Goal: Transaction & Acquisition: Book appointment/travel/reservation

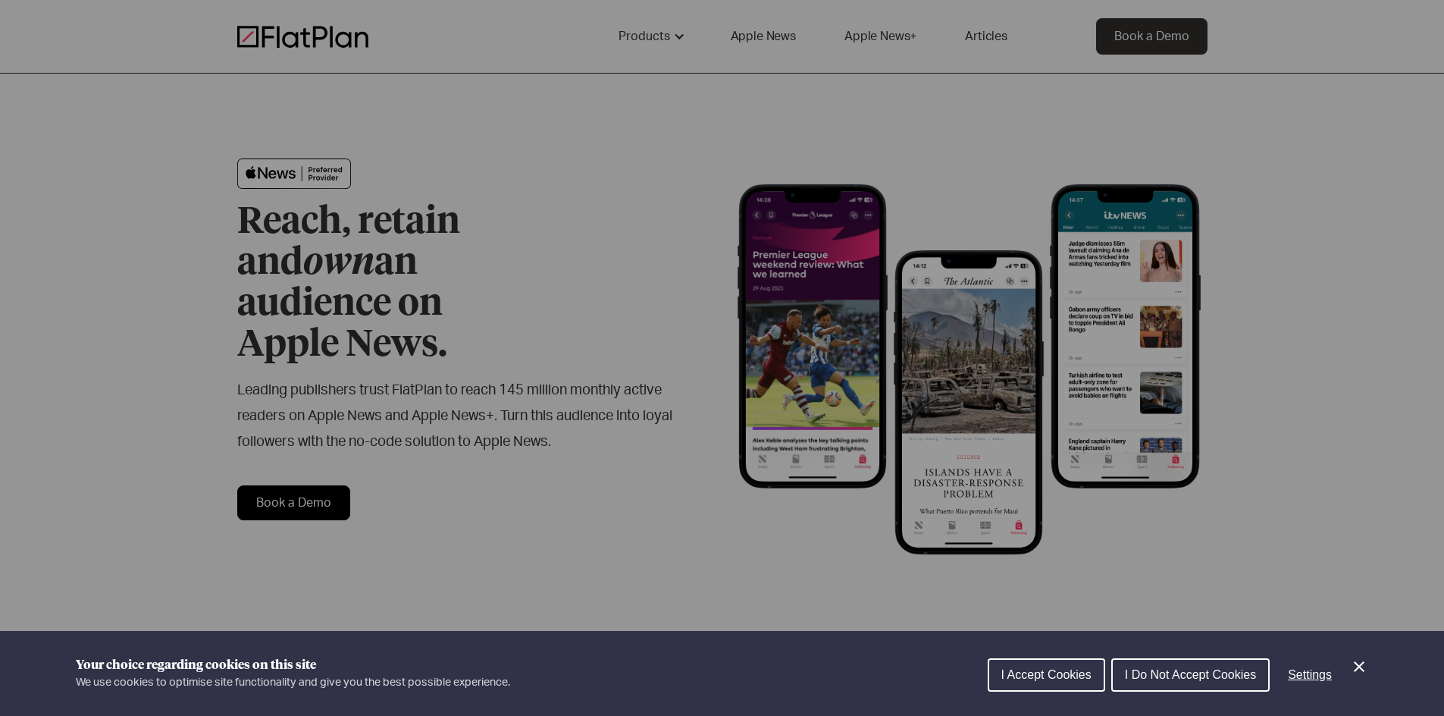
click at [1017, 665] on button "I Accept Cookies" at bounding box center [1046, 674] width 117 height 33
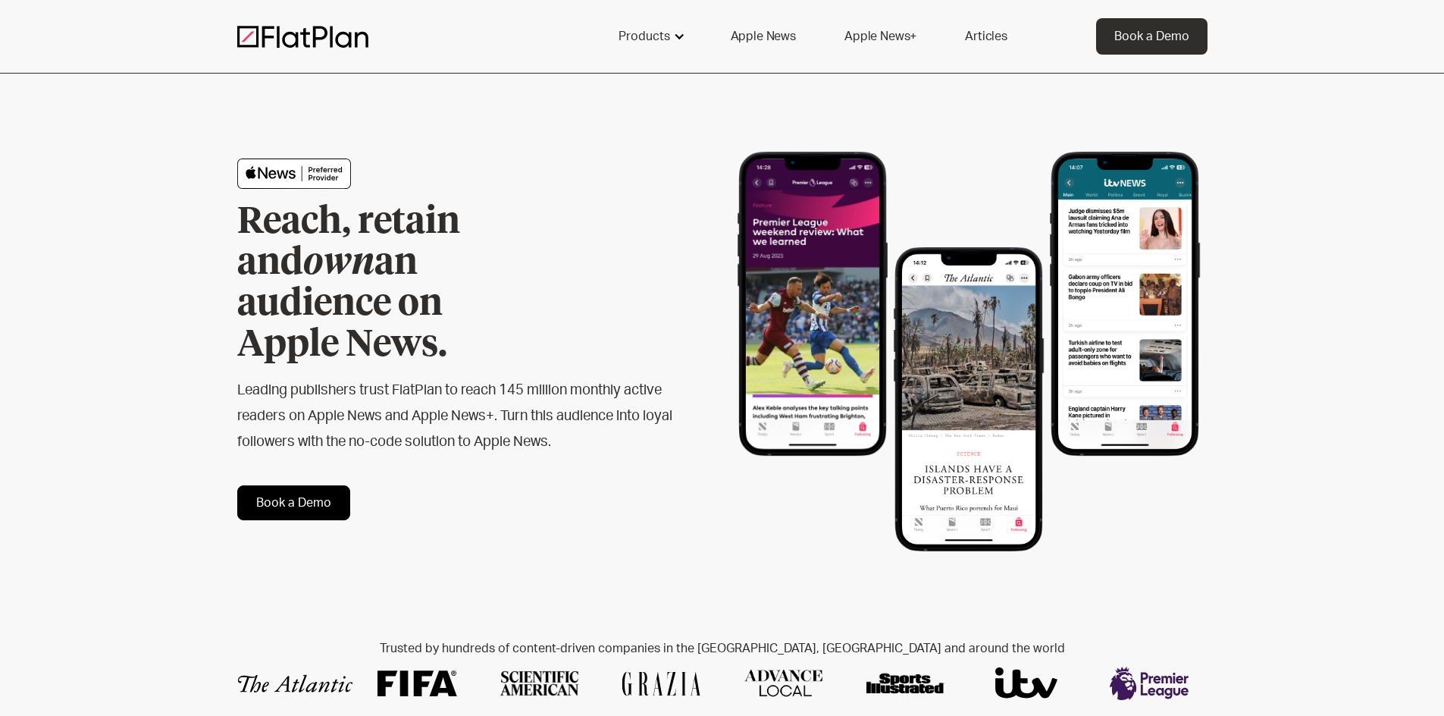
click at [683, 36] on div at bounding box center [679, 36] width 12 height 12
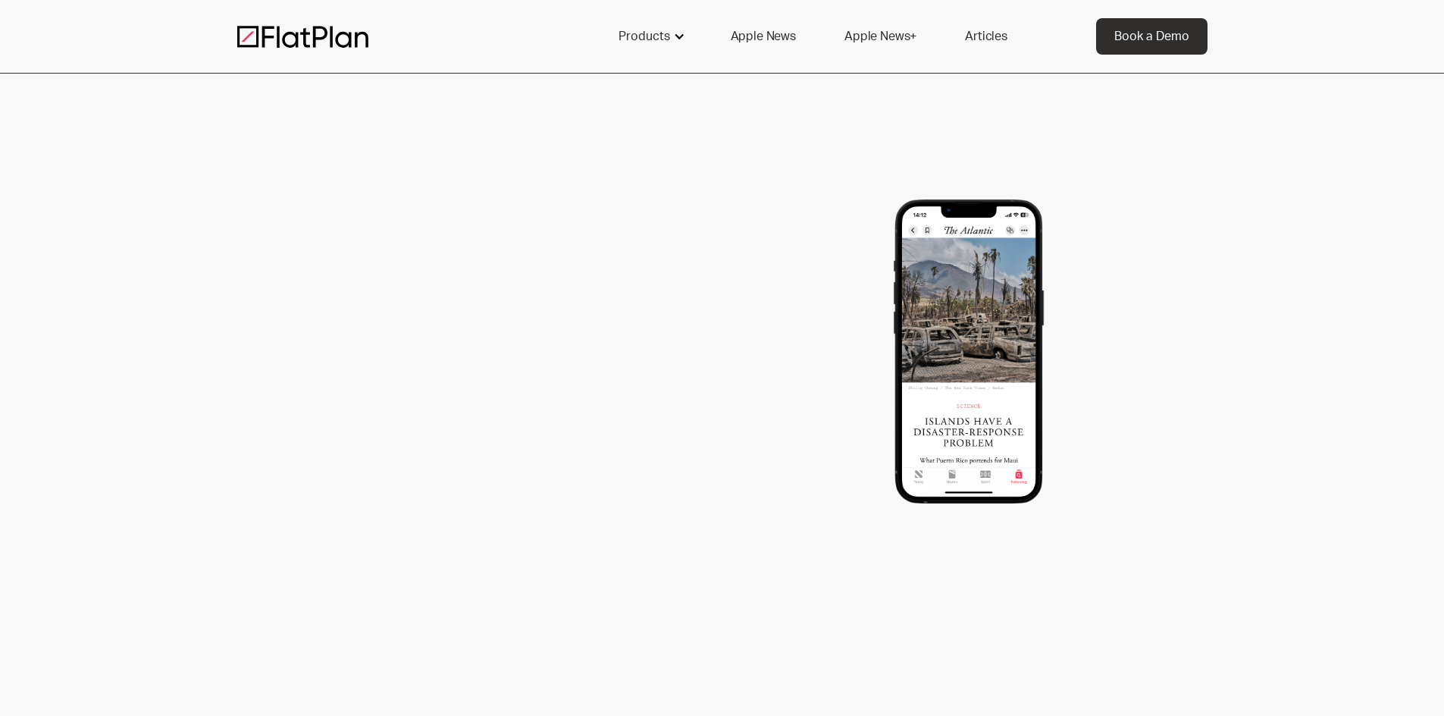
click at [668, 43] on div "Products" at bounding box center [644, 36] width 52 height 18
click at [693, 23] on div "Products" at bounding box center [650, 36] width 100 height 36
click at [678, 35] on div at bounding box center [679, 36] width 12 height 12
click at [680, 37] on div at bounding box center [679, 36] width 12 height 12
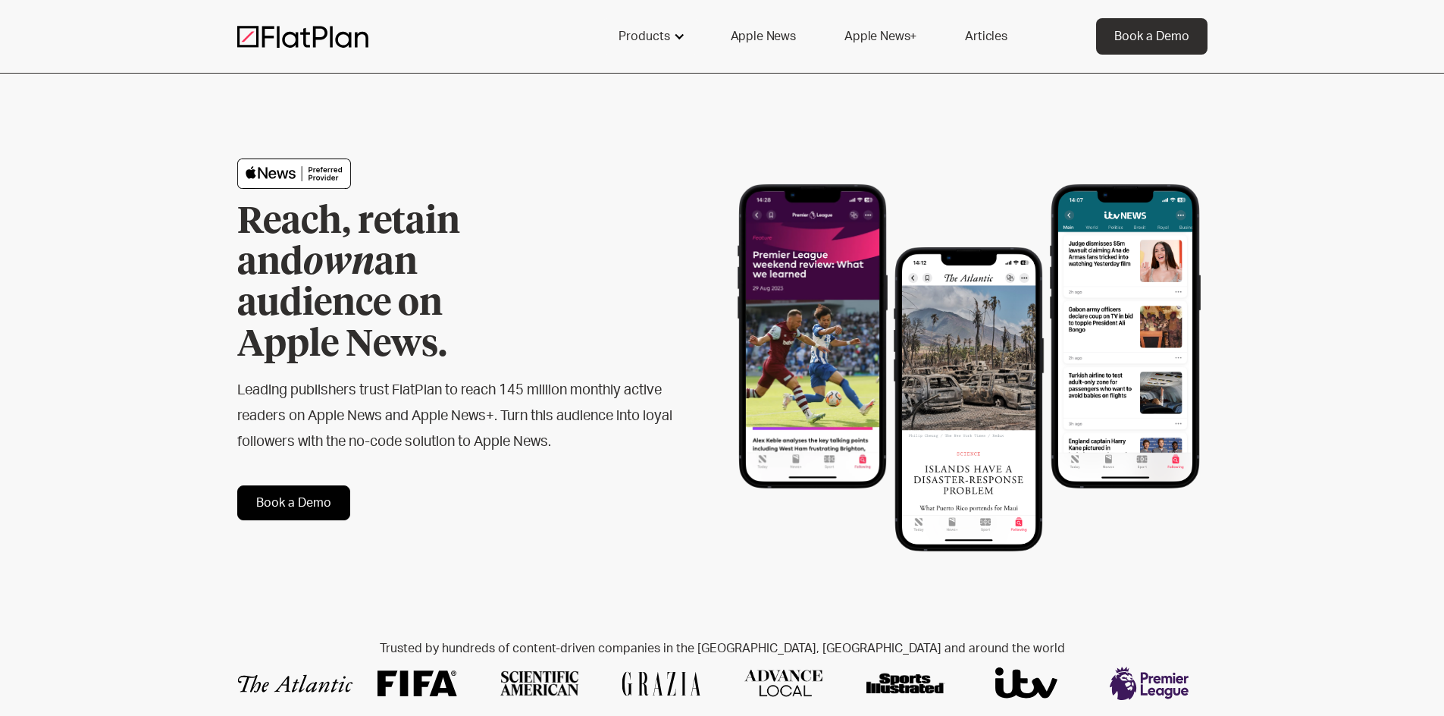
click at [656, 45] on div "Products" at bounding box center [644, 36] width 52 height 18
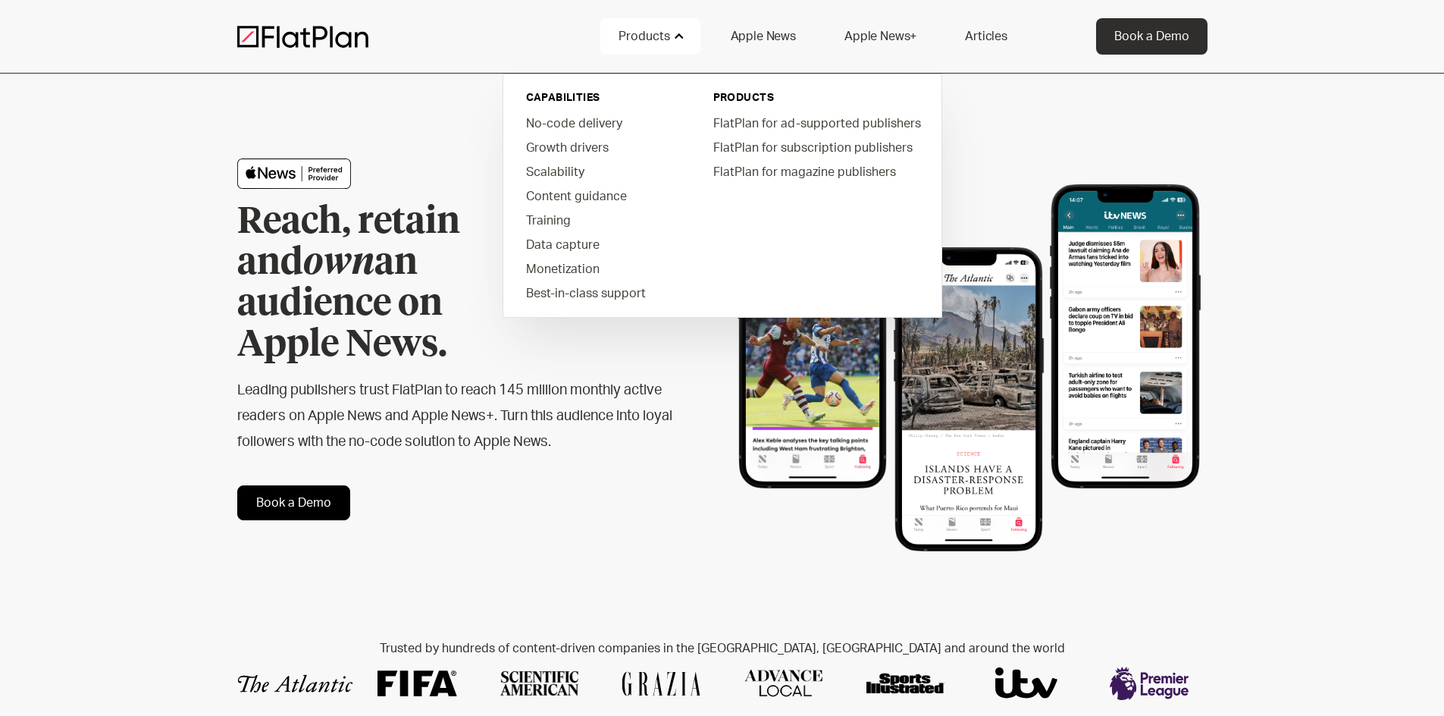
click at [539, 427] on div "Reach, retain and own an audience on Apple News. Leading publishers trust FlatP…" at bounding box center [479, 339] width 485 height 362
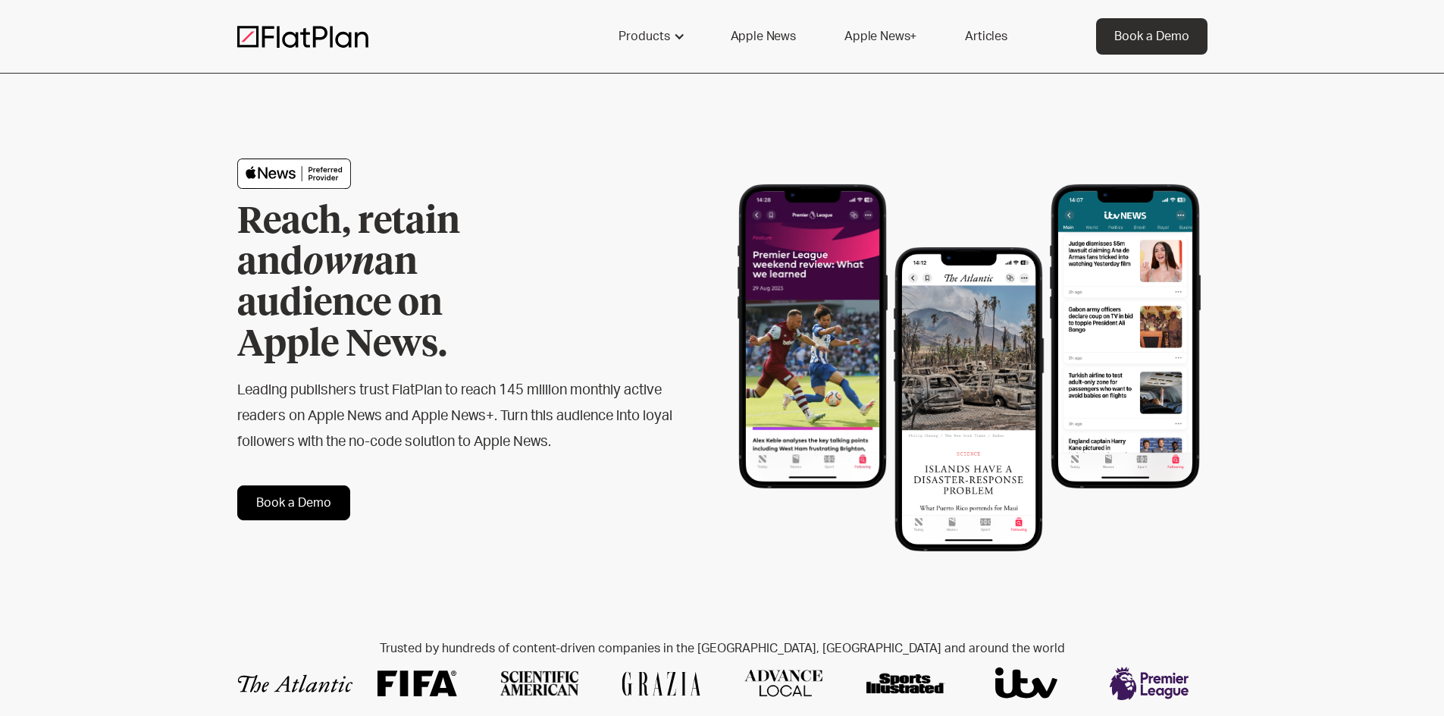
click at [287, 485] on link "Book a Demo" at bounding box center [293, 502] width 113 height 35
